Goal: Task Accomplishment & Management: Manage account settings

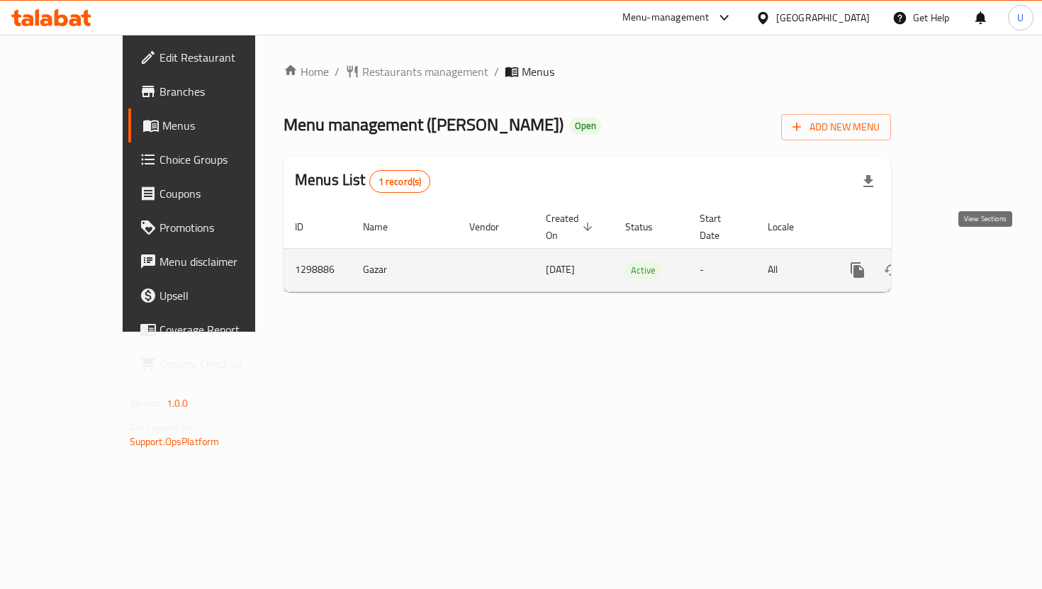
click at [974, 266] on link "enhanced table" at bounding box center [960, 270] width 34 height 34
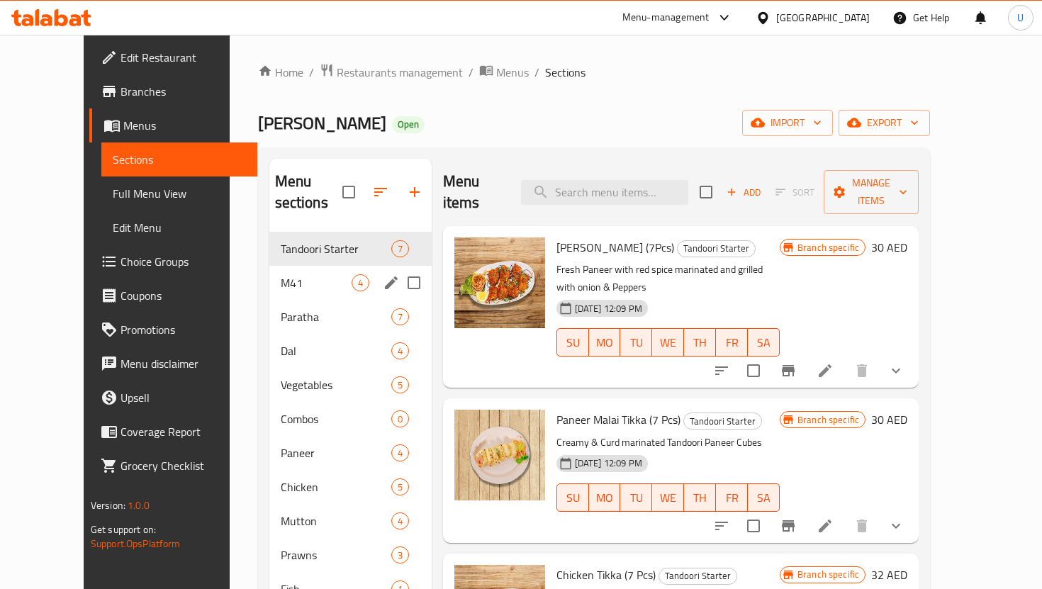
click at [311, 274] on span "M41" at bounding box center [316, 282] width 71 height 17
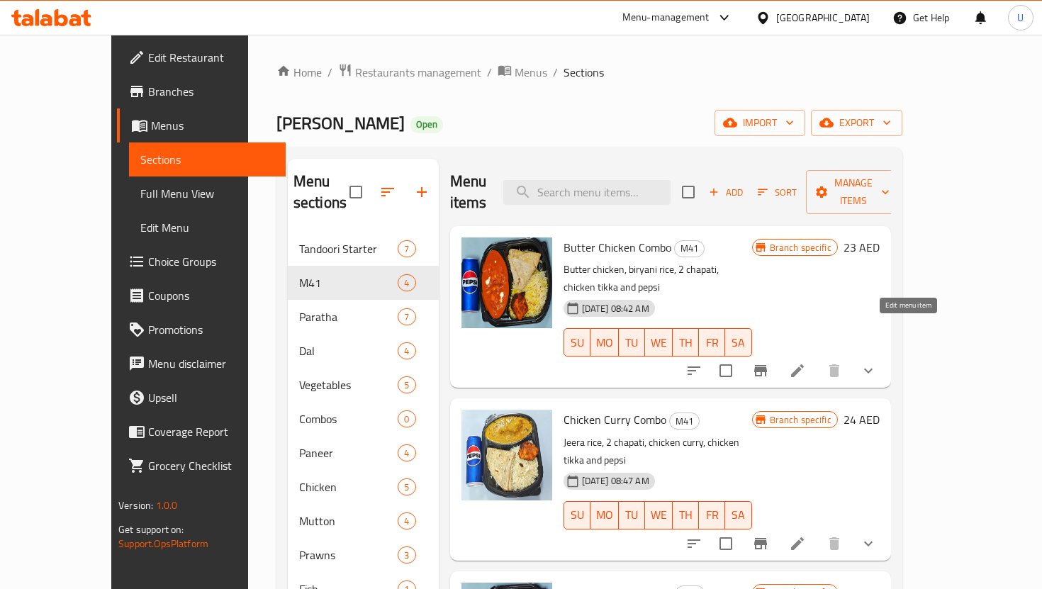
click at [806, 362] on icon at bounding box center [797, 370] width 17 height 17
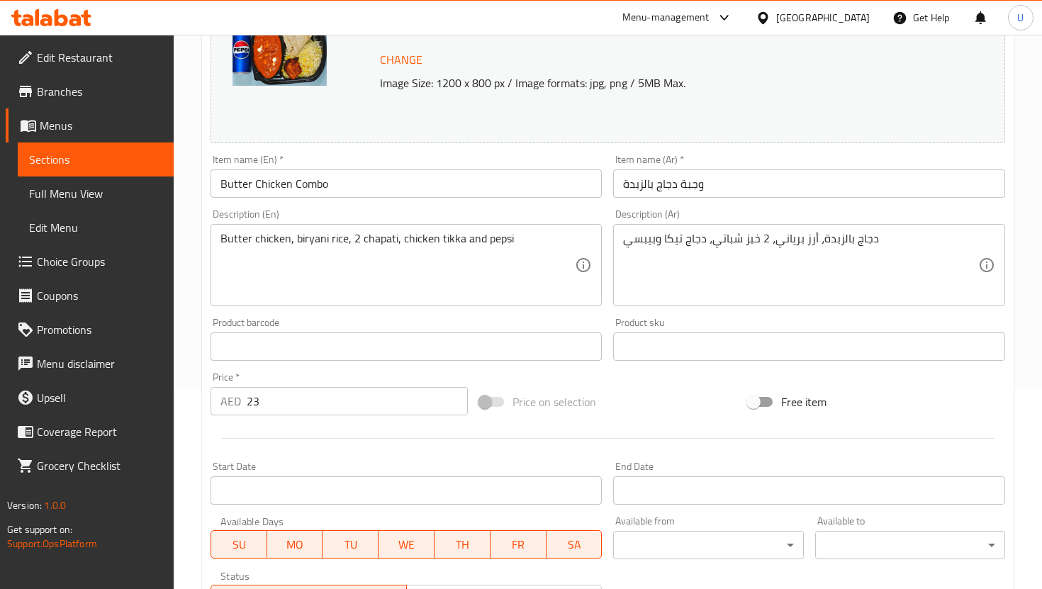
scroll to position [206, 0]
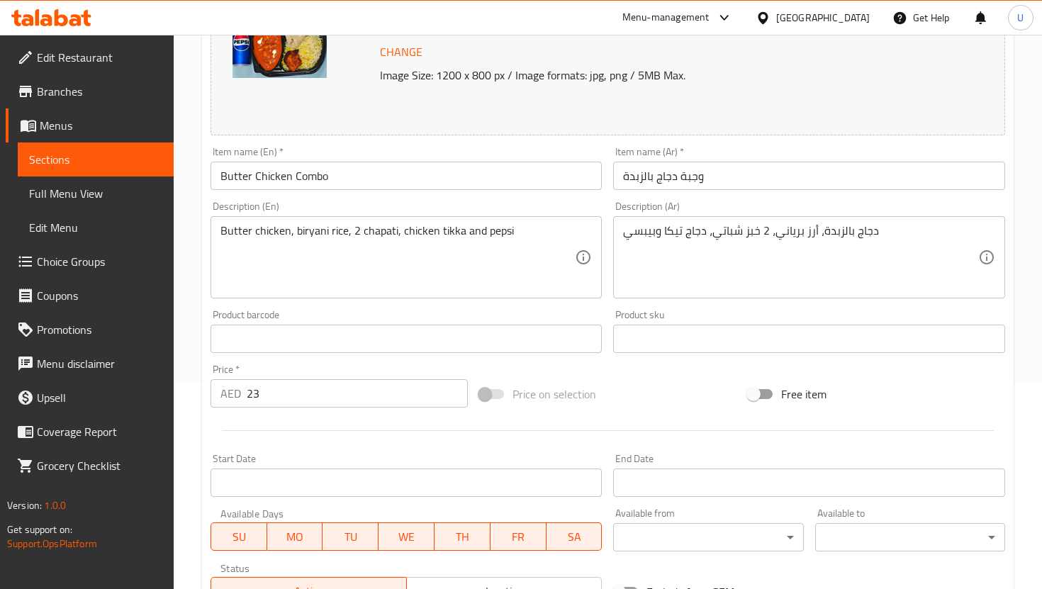
click at [379, 400] on input "23" at bounding box center [357, 393] width 221 height 28
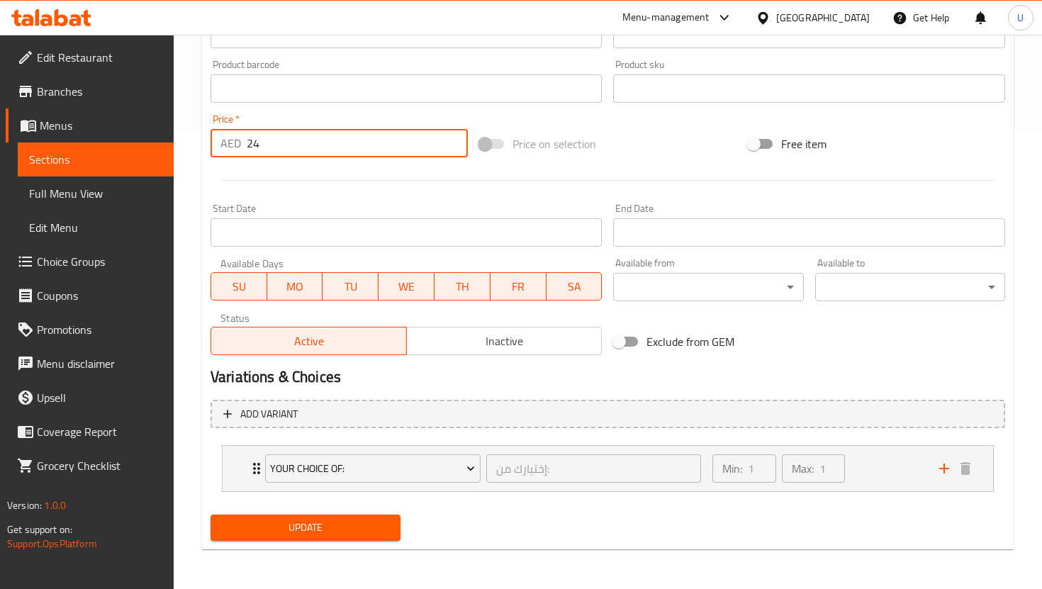
type input "24"
click at [376, 525] on span "Update" at bounding box center [305, 528] width 167 height 18
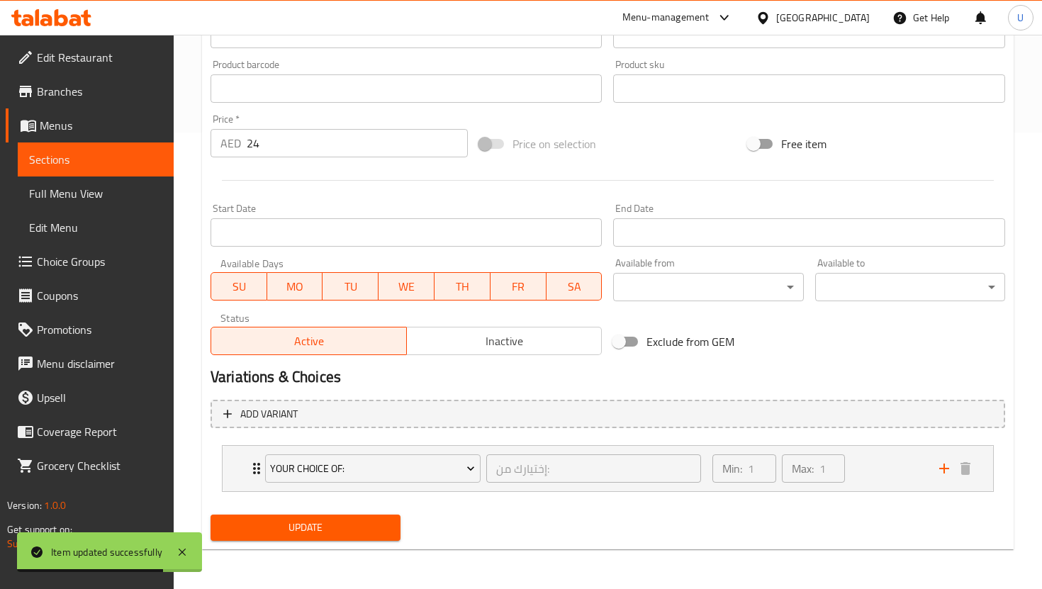
click at [122, 160] on span "Sections" at bounding box center [95, 159] width 133 height 17
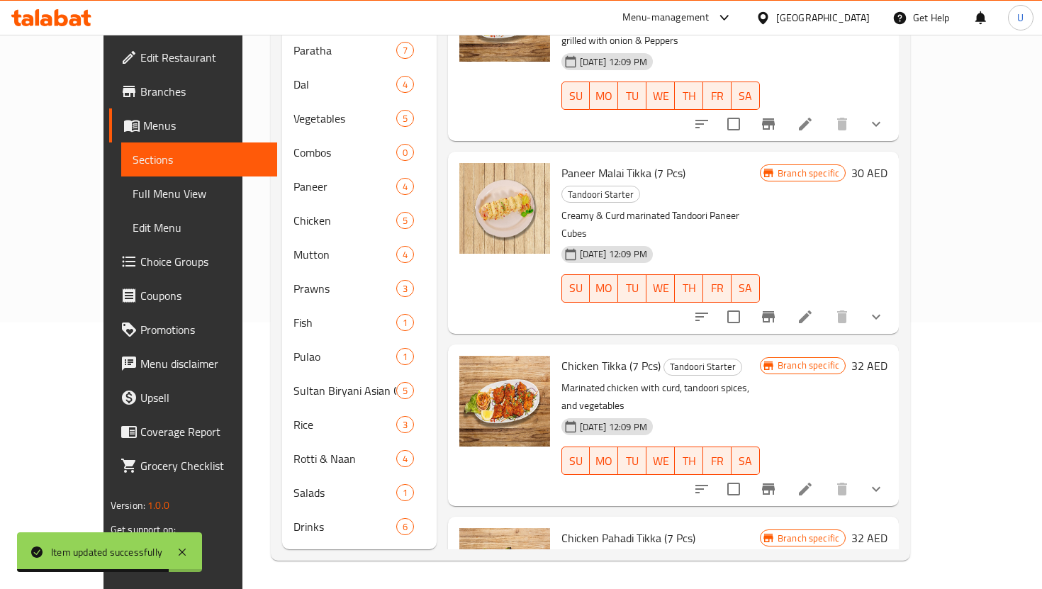
scroll to position [198, 0]
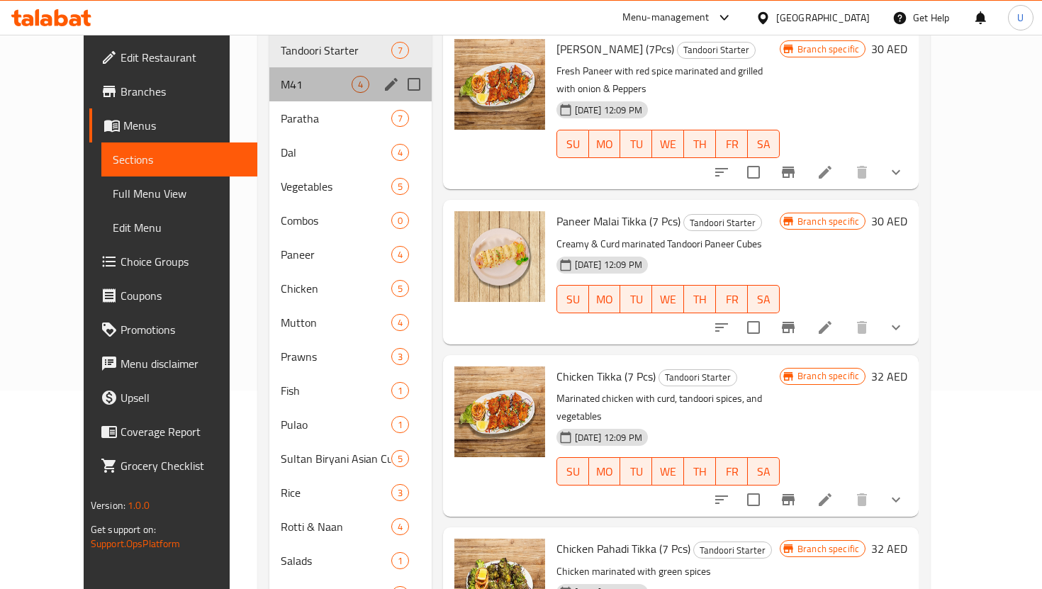
click at [269, 74] on div "M41 4" at bounding box center [350, 84] width 162 height 34
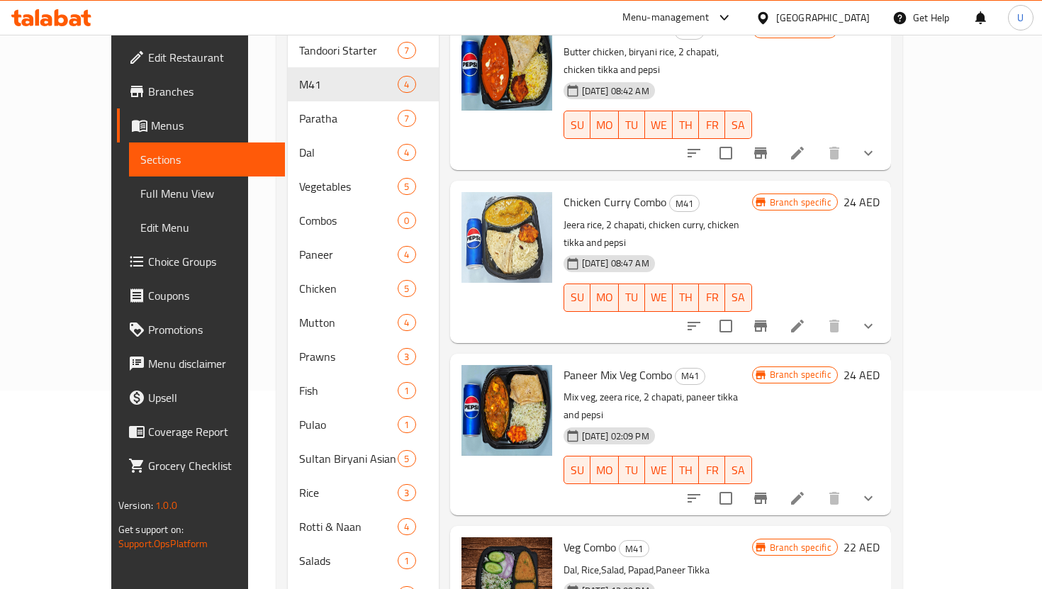
scroll to position [245, 0]
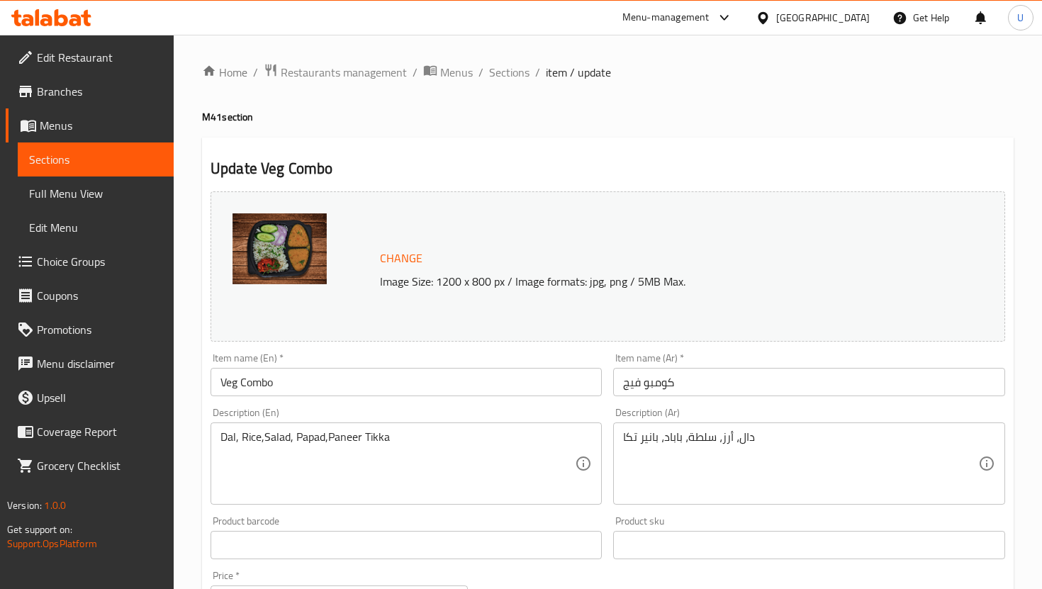
scroll to position [201, 0]
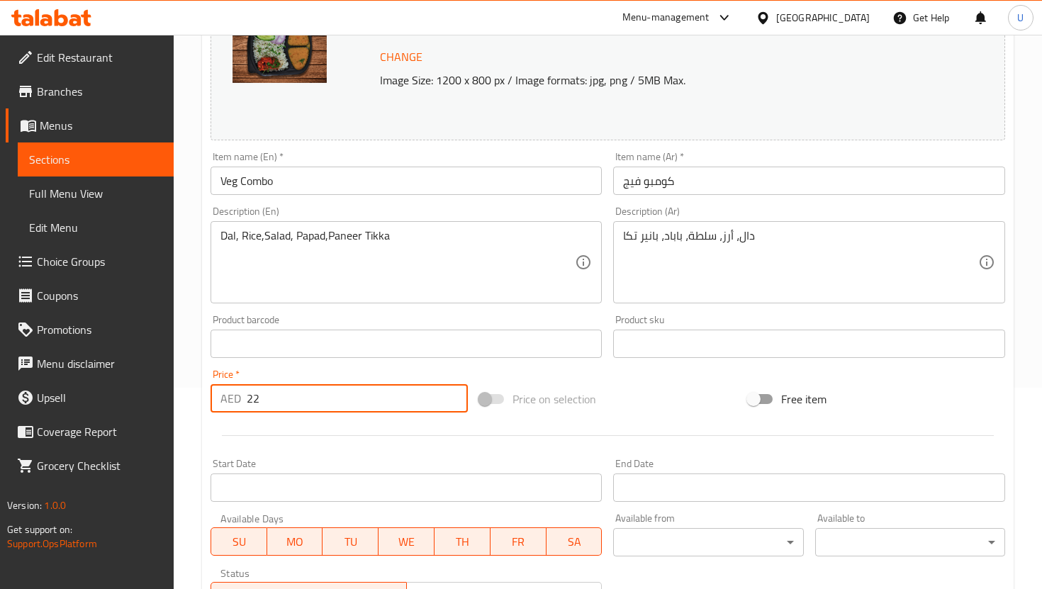
click at [347, 394] on input "22" at bounding box center [357, 398] width 221 height 28
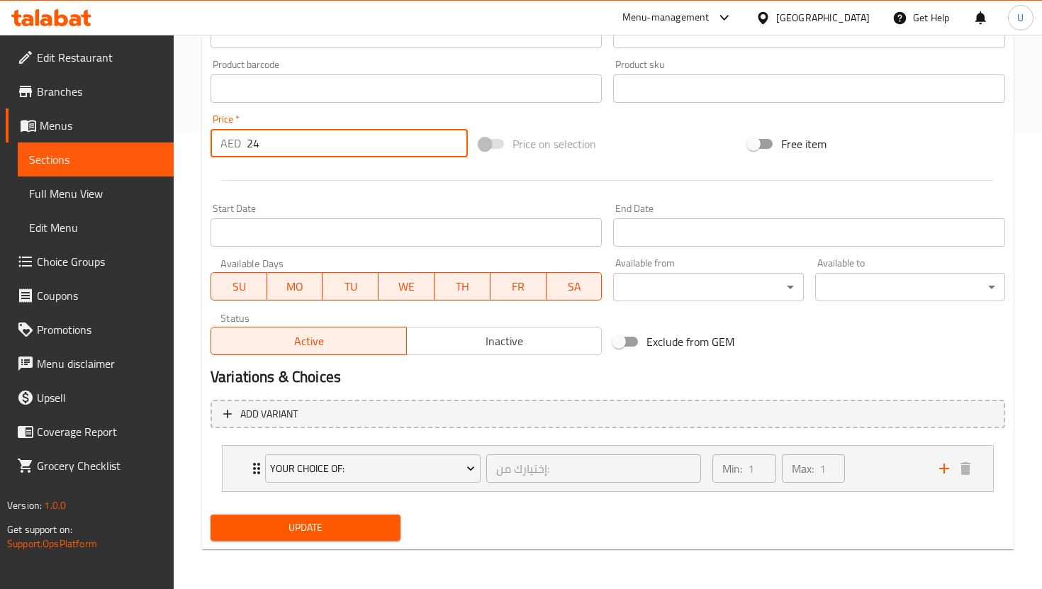
type input "24"
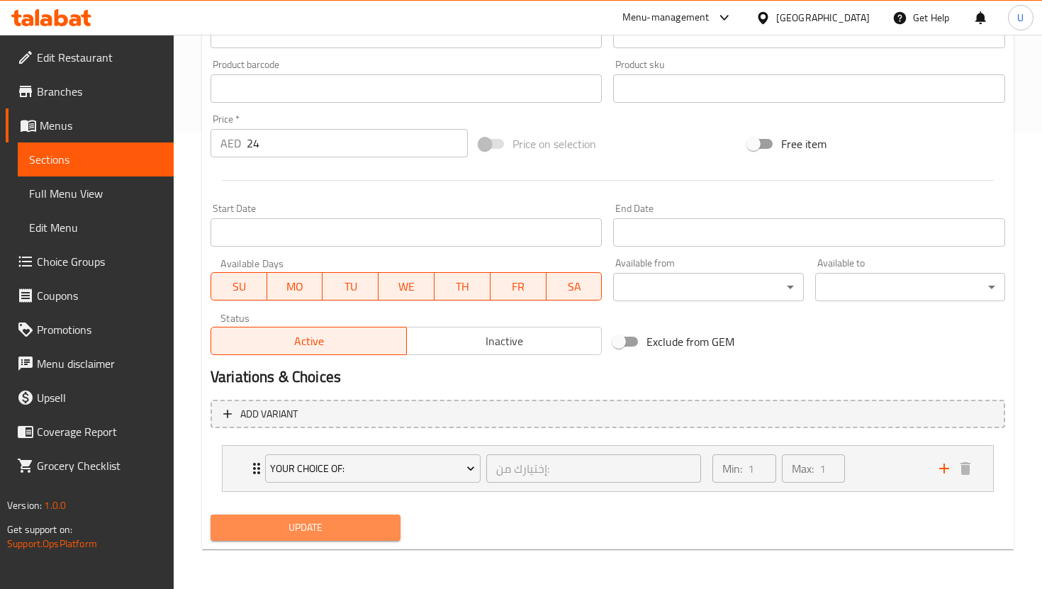
click at [300, 526] on span "Update" at bounding box center [305, 528] width 167 height 18
click at [93, 161] on span "Sections" at bounding box center [95, 159] width 133 height 17
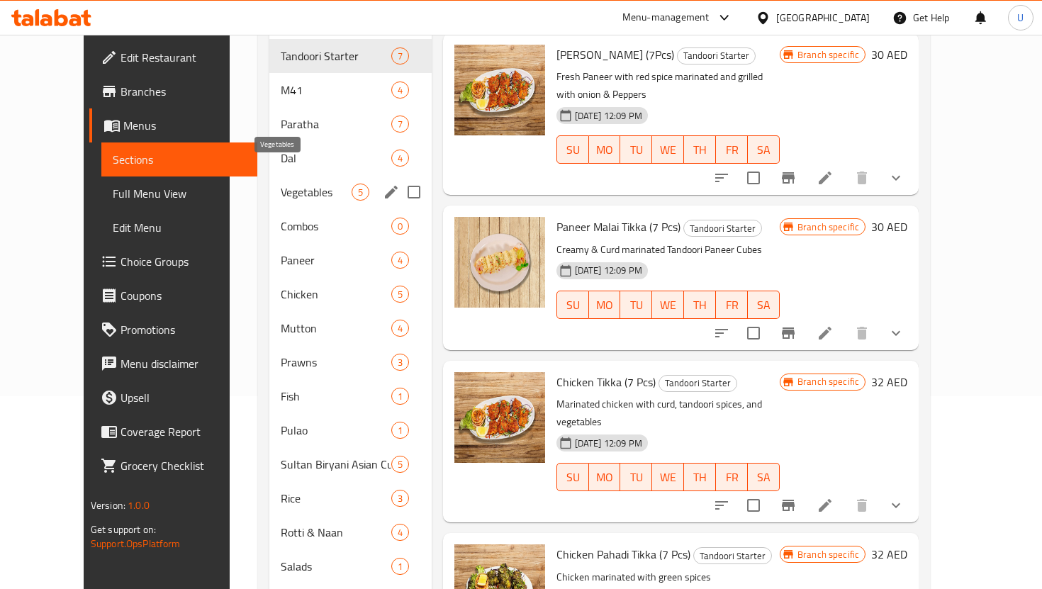
scroll to position [151, 0]
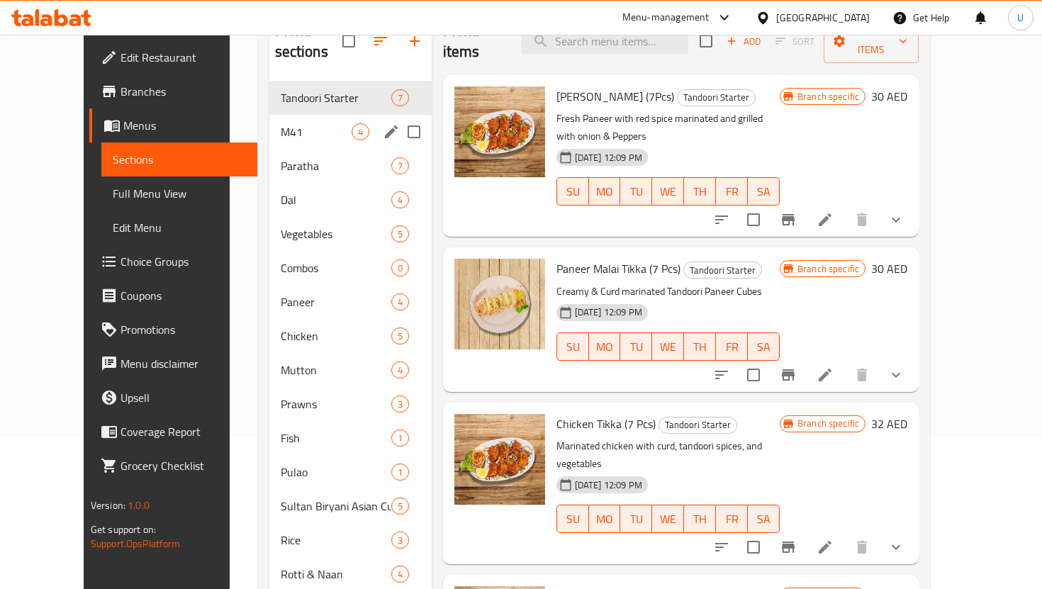
click at [281, 123] on span "M41" at bounding box center [316, 131] width 71 height 17
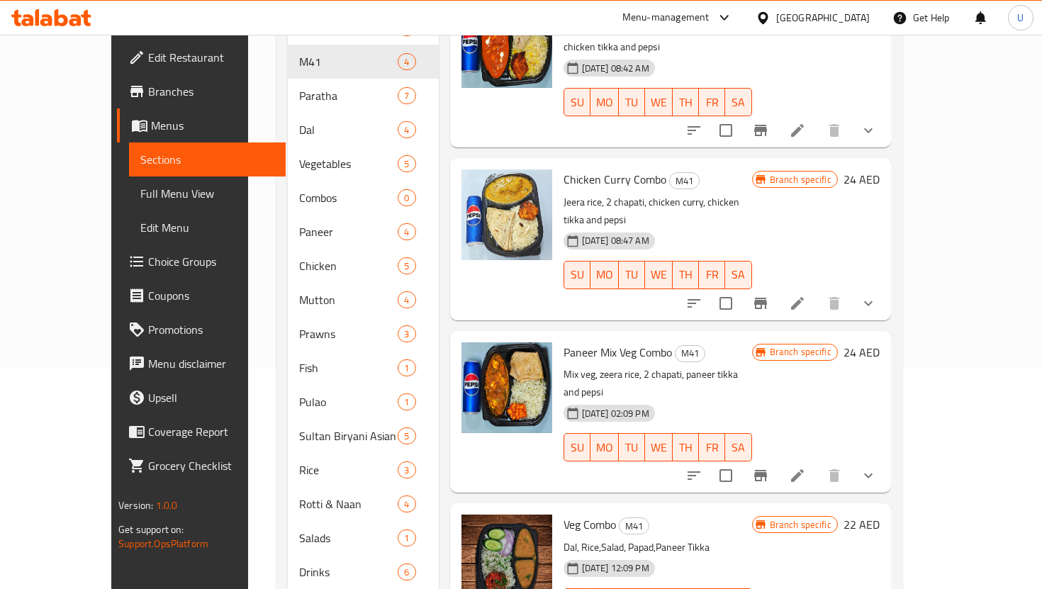
scroll to position [245, 0]
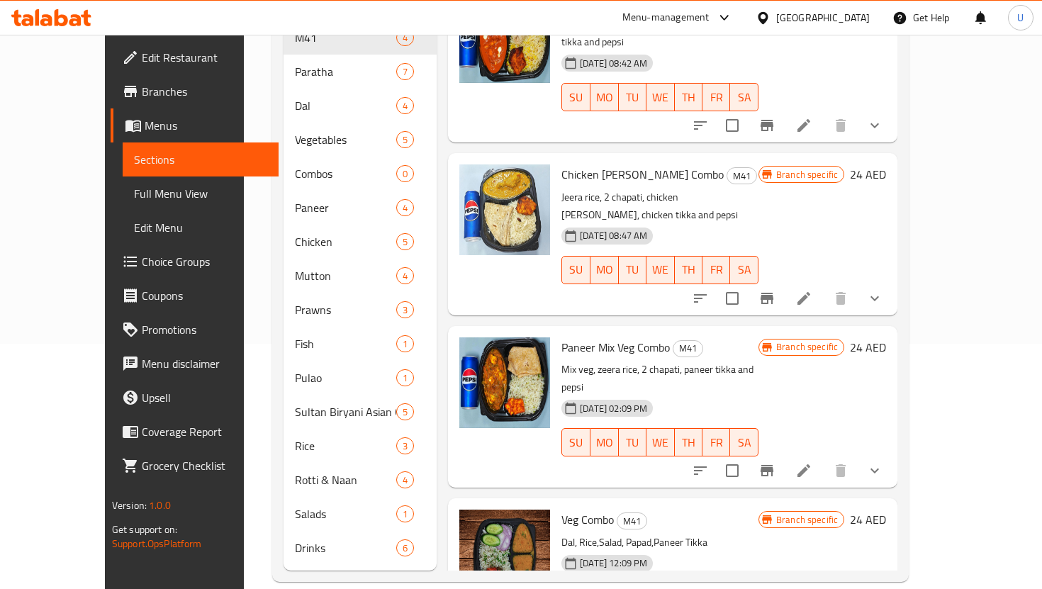
scroll to position [19, 0]
